Goal: Browse casually

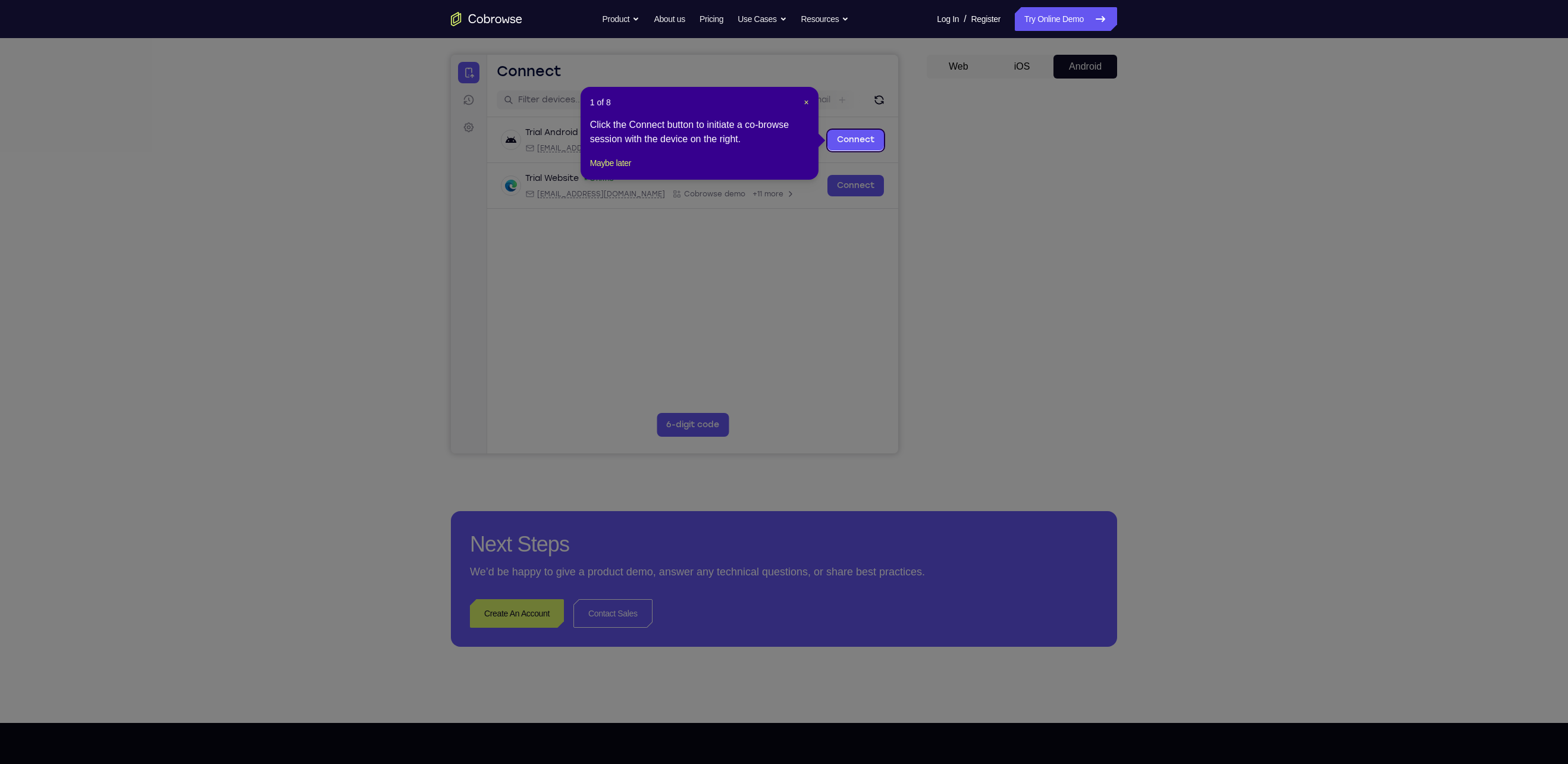
click at [1075, 378] on icon at bounding box center [793, 382] width 1586 height 764
click at [804, 104] on span "×" at bounding box center [807, 103] width 5 height 10
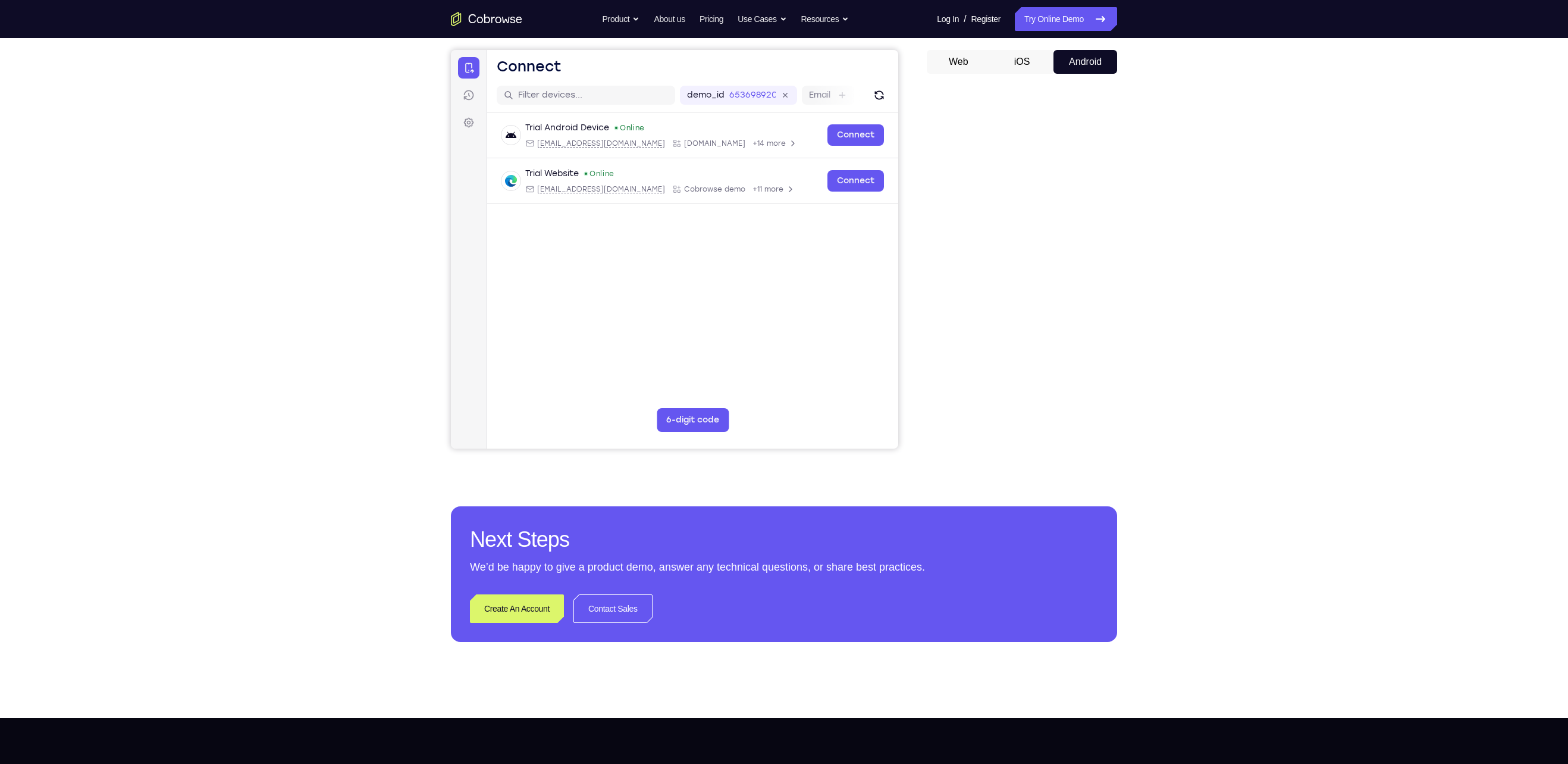
scroll to position [106, 0]
